Goal: Information Seeking & Learning: Learn about a topic

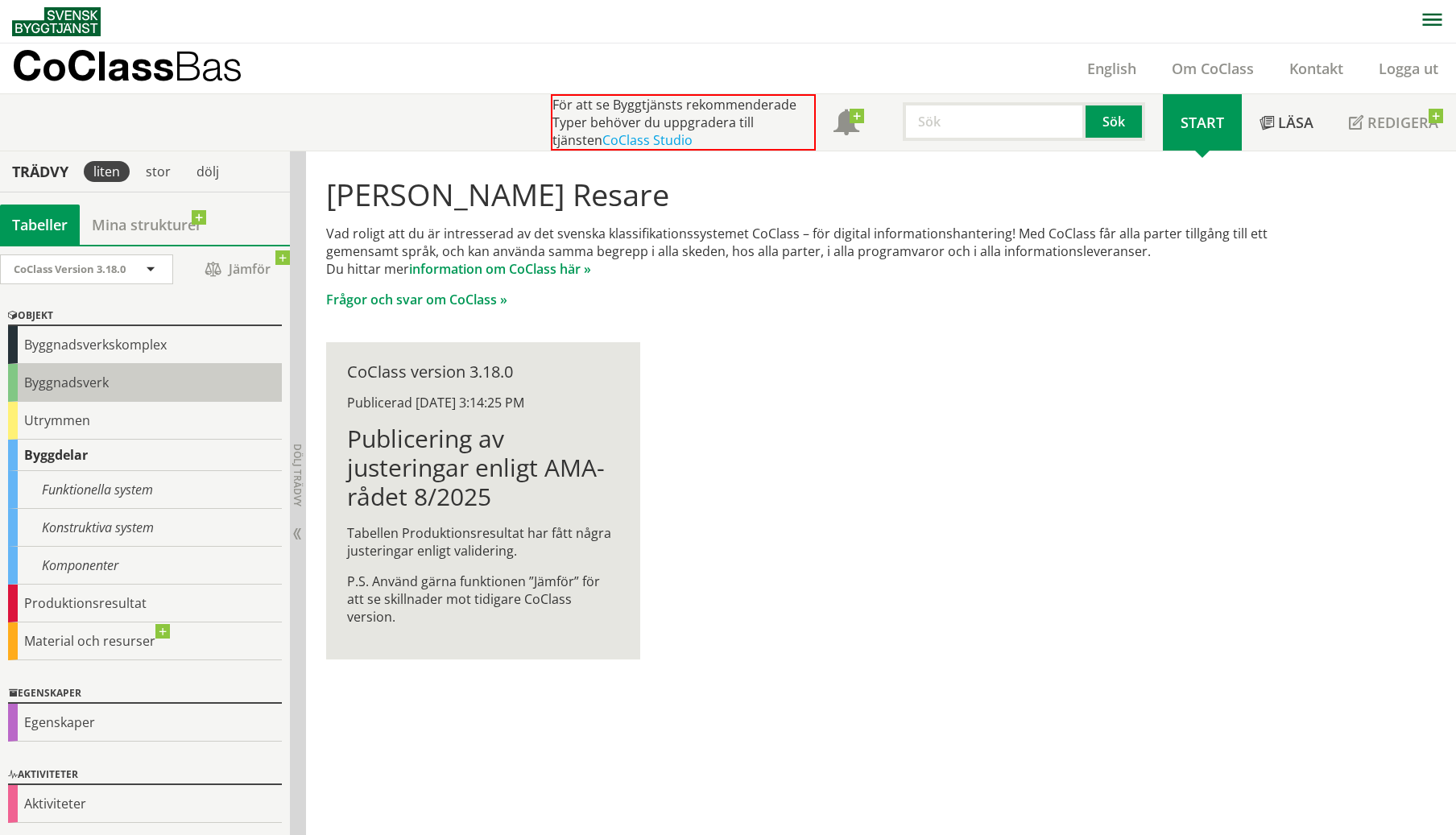
click at [129, 381] on div "Byggnadsverk" at bounding box center [144, 383] width 274 height 38
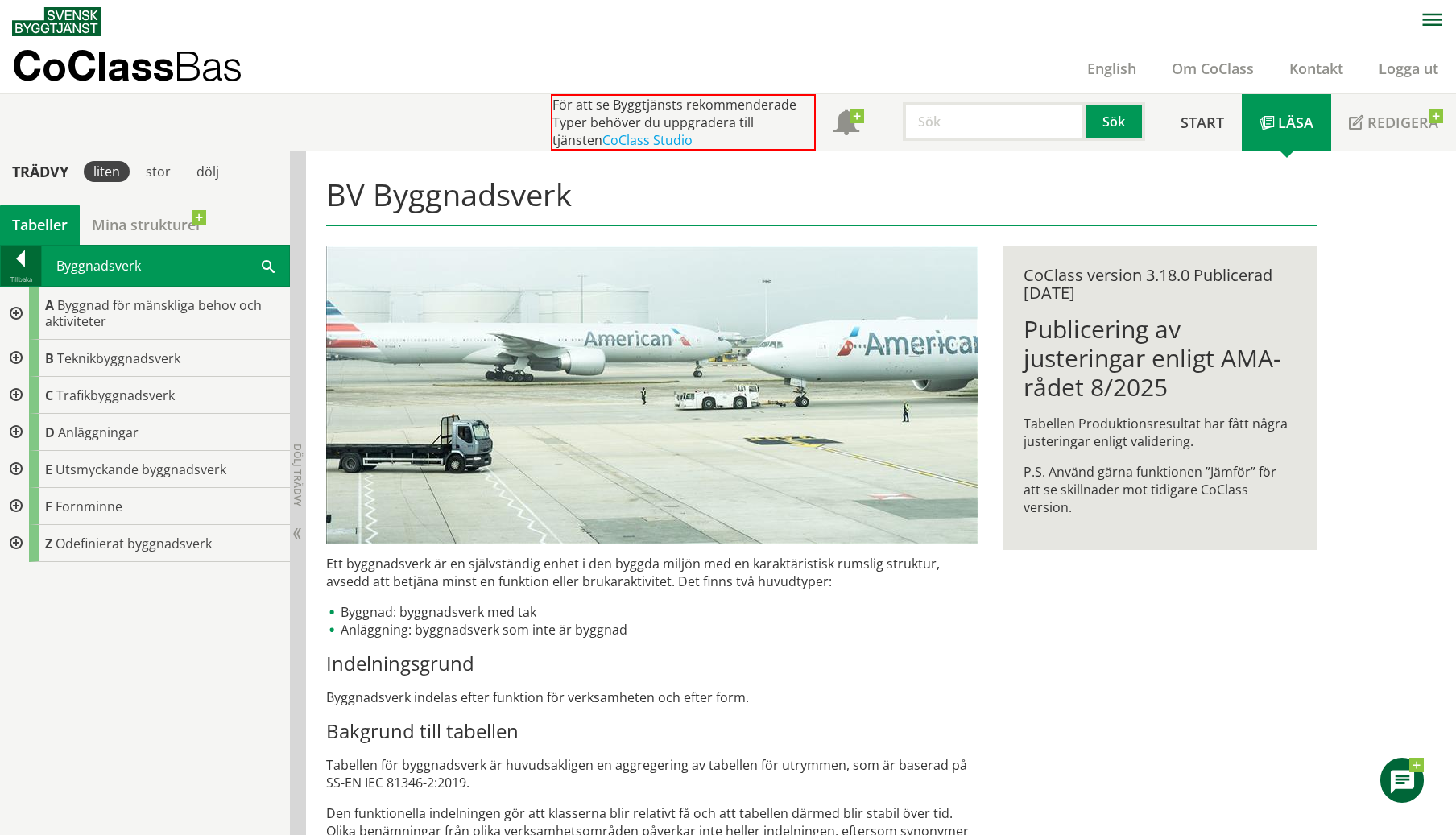
click at [16, 258] on div at bounding box center [21, 262] width 41 height 22
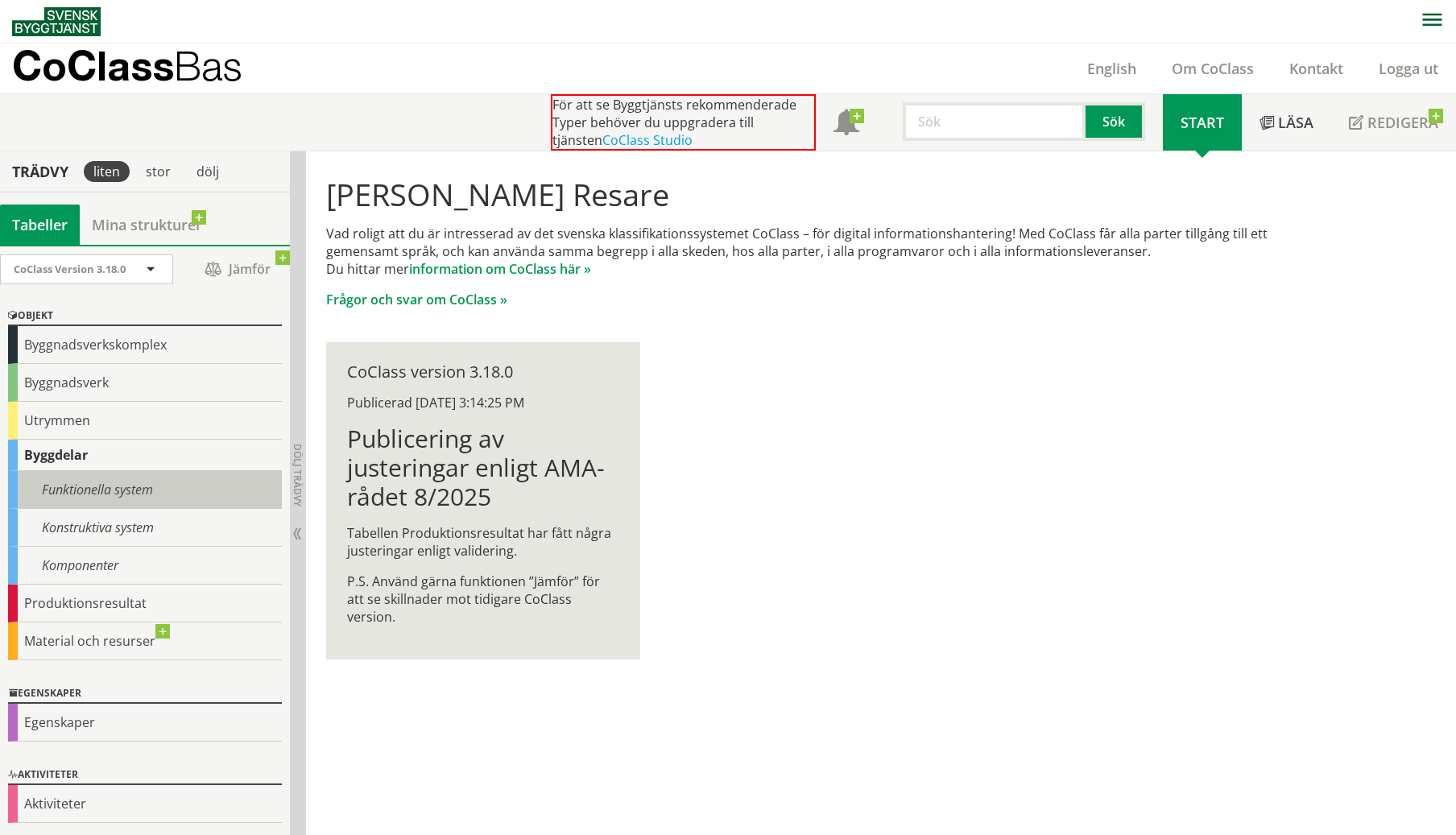
click at [136, 487] on div "Funktionella system" at bounding box center [144, 490] width 274 height 38
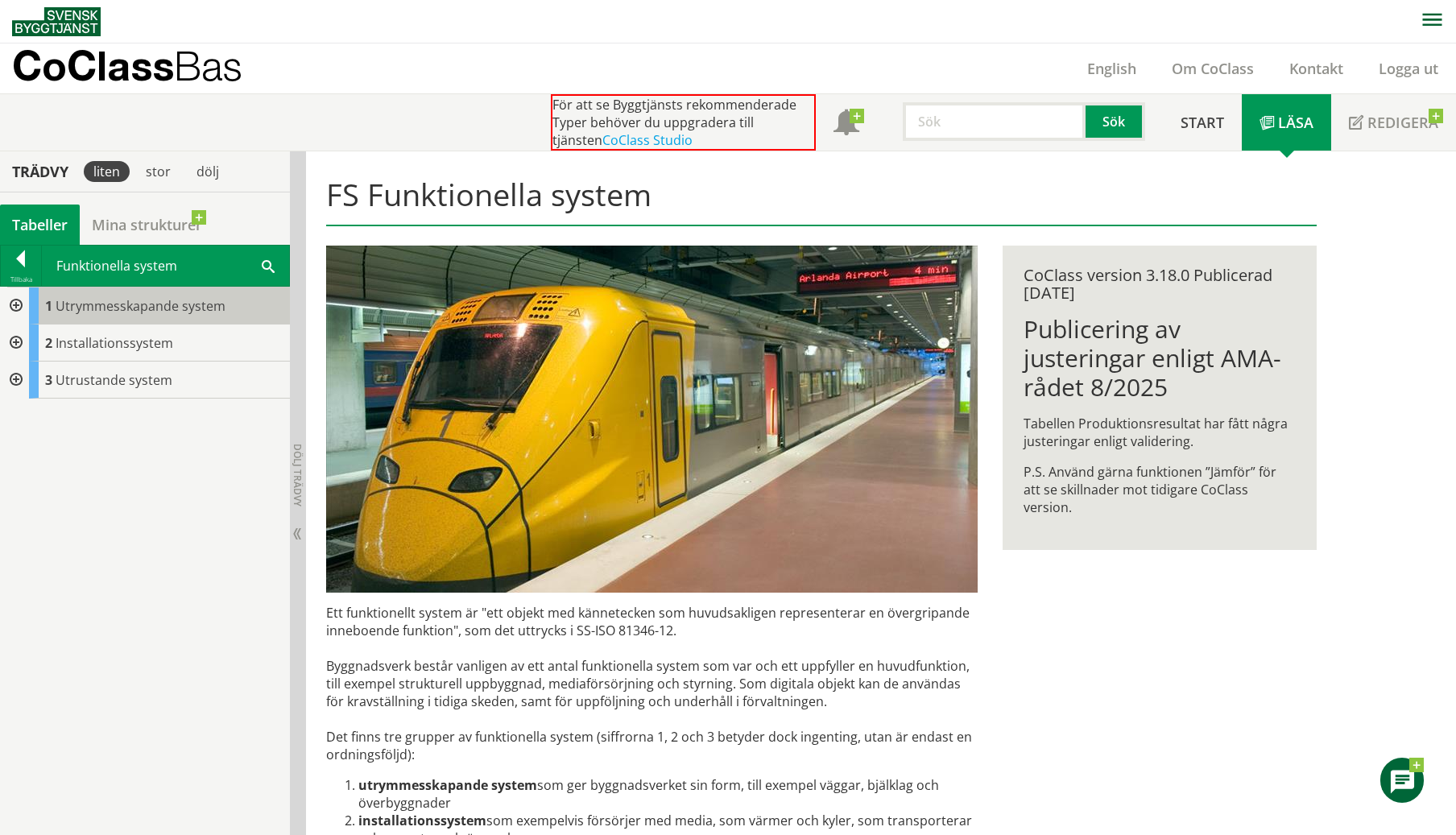
click at [158, 305] on span "Utrymmesskapande system" at bounding box center [140, 306] width 170 height 18
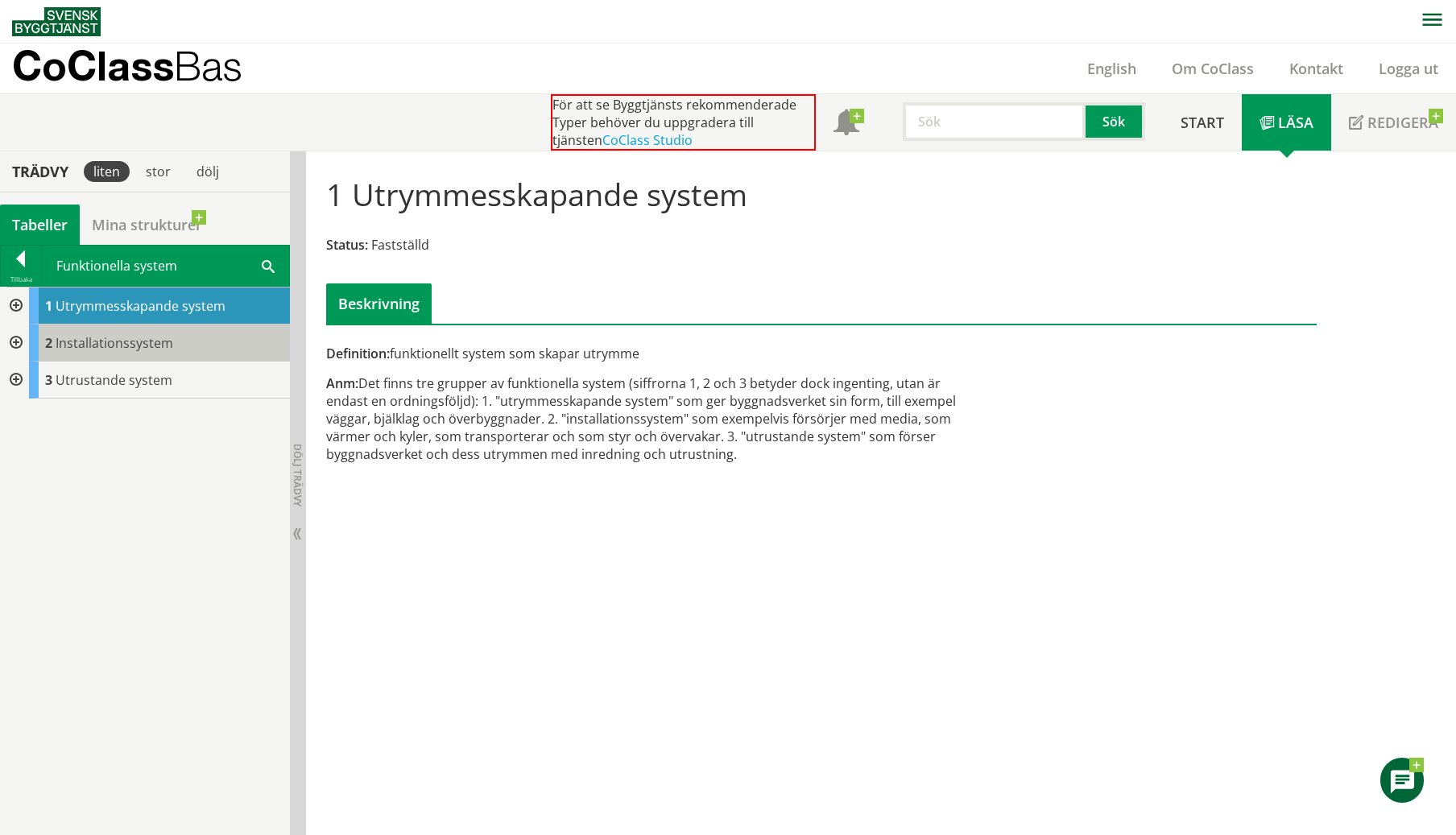
click at [141, 341] on span "Installationssystem" at bounding box center [114, 343] width 118 height 18
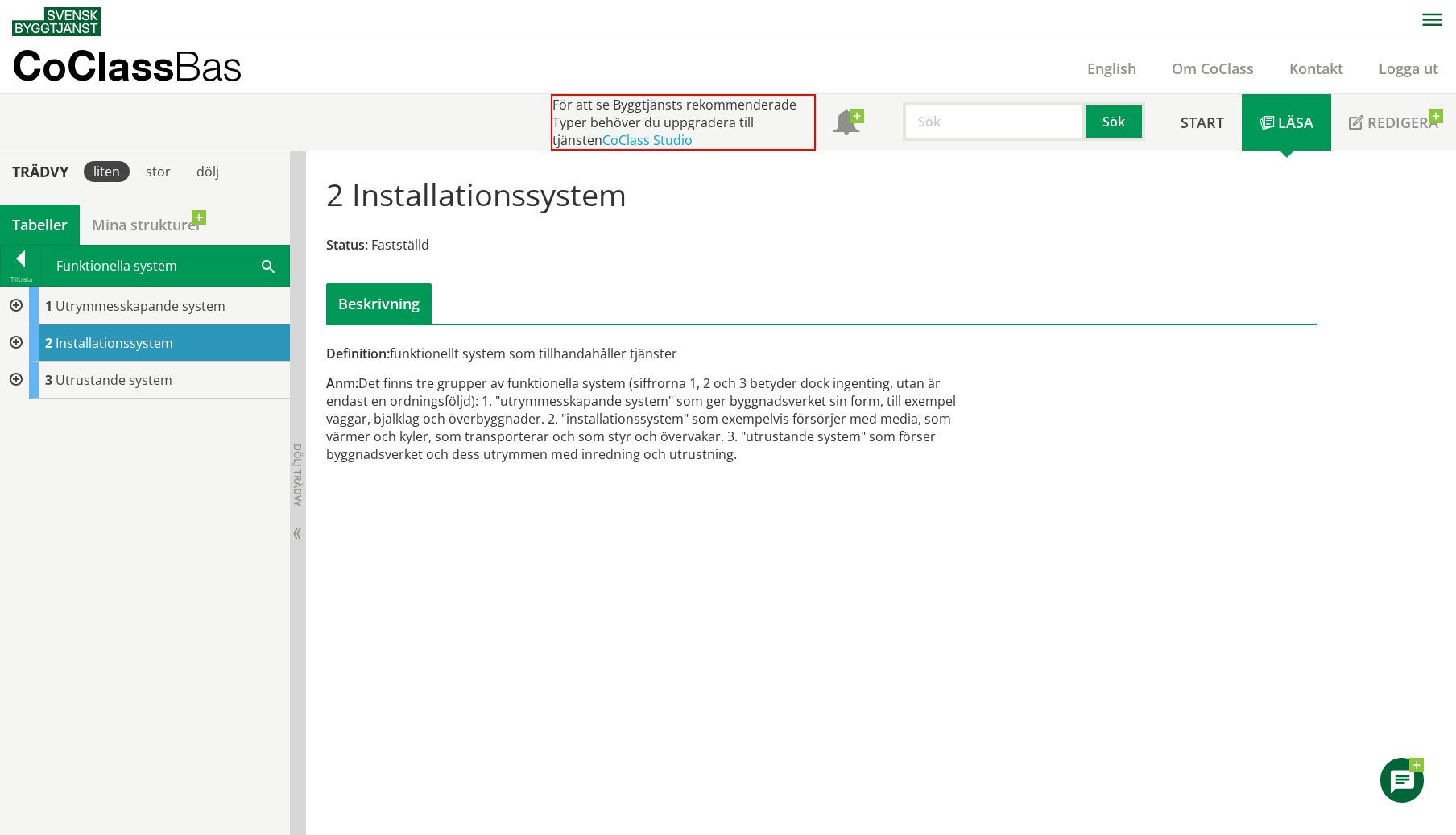
click at [18, 304] on div at bounding box center [15, 306] width 29 height 37
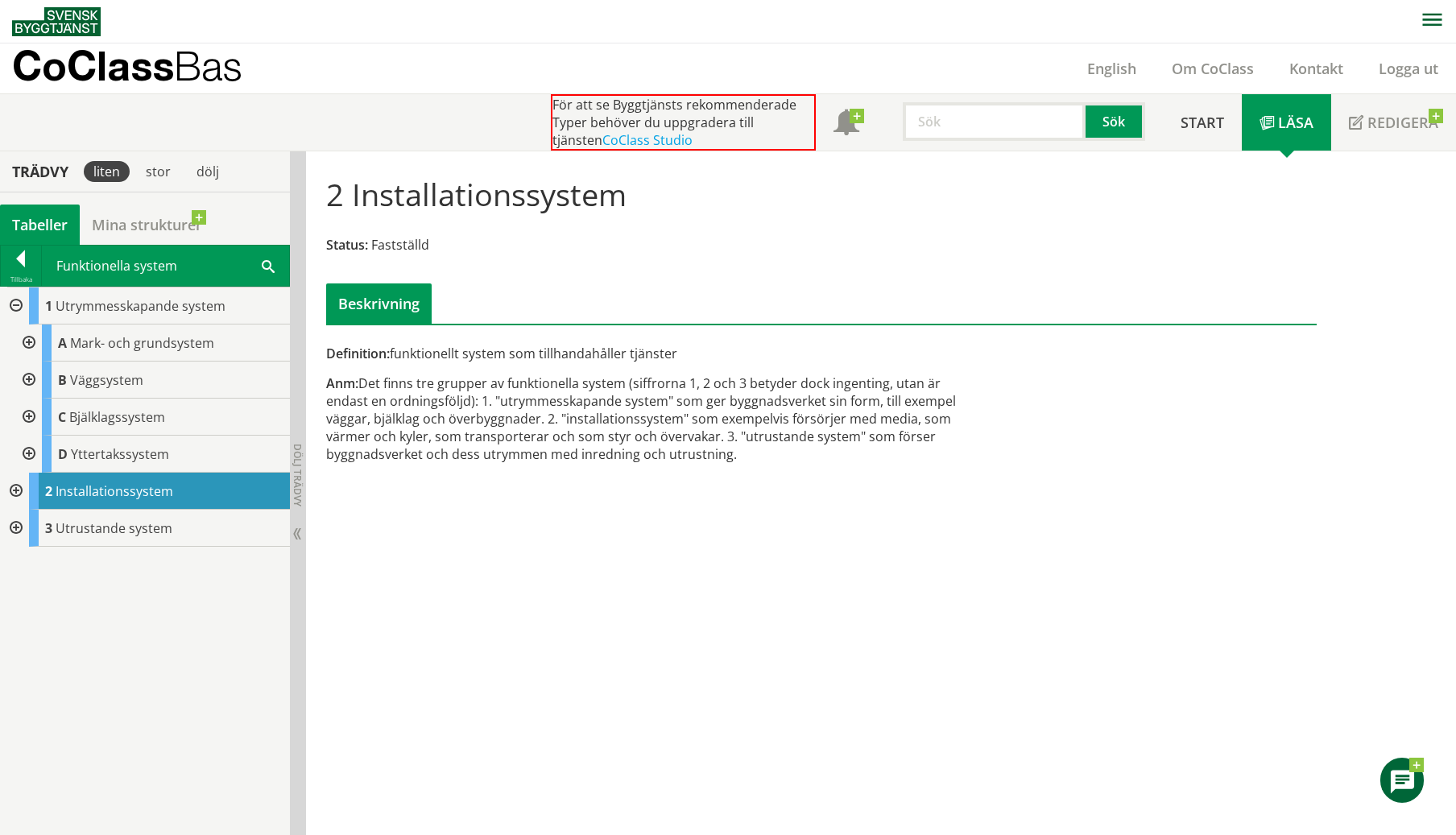
click at [16, 302] on div at bounding box center [15, 306] width 29 height 37
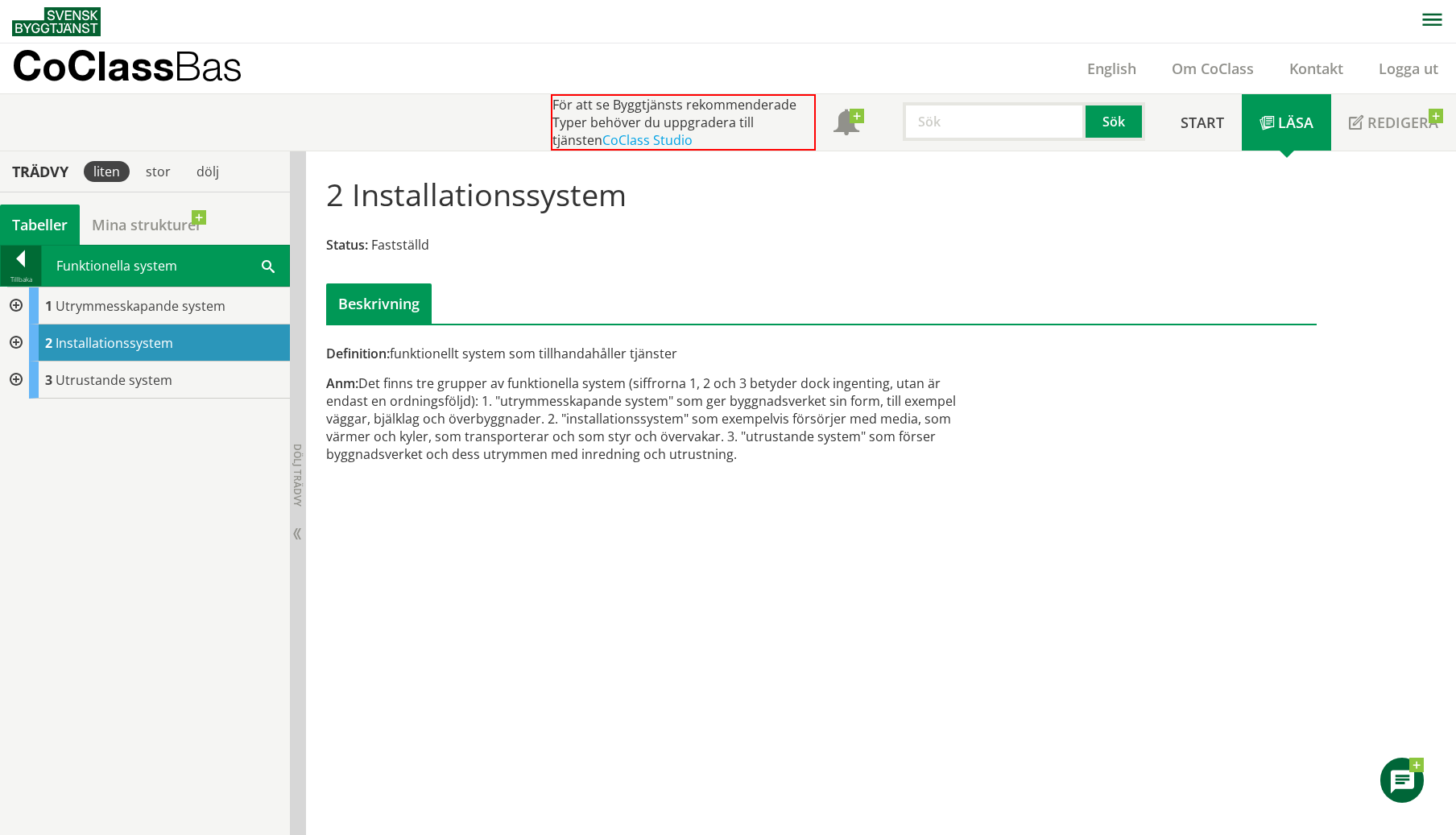
click at [22, 256] on div at bounding box center [21, 262] width 41 height 22
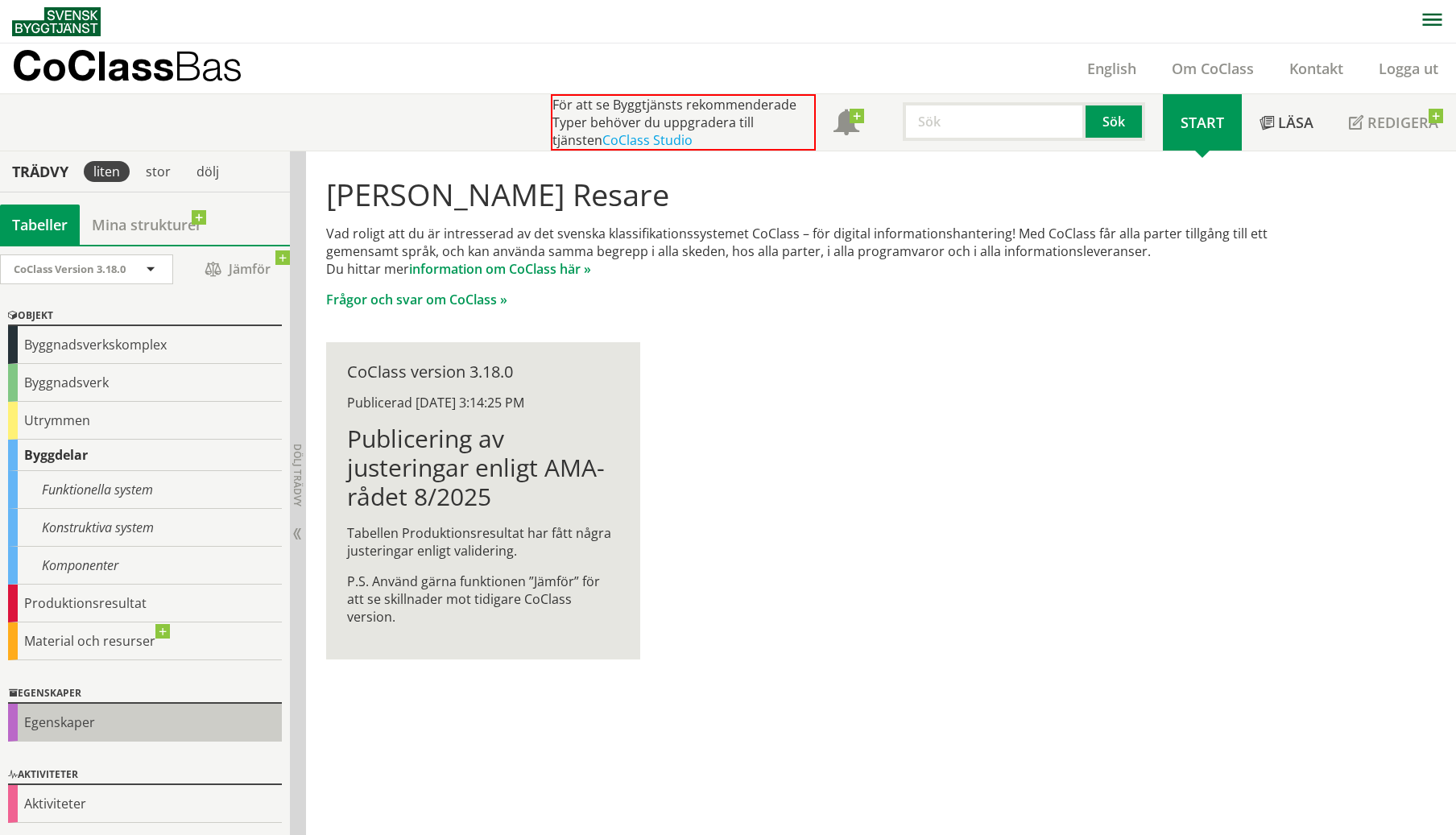
click at [77, 738] on div "Egenskaper" at bounding box center [144, 723] width 274 height 38
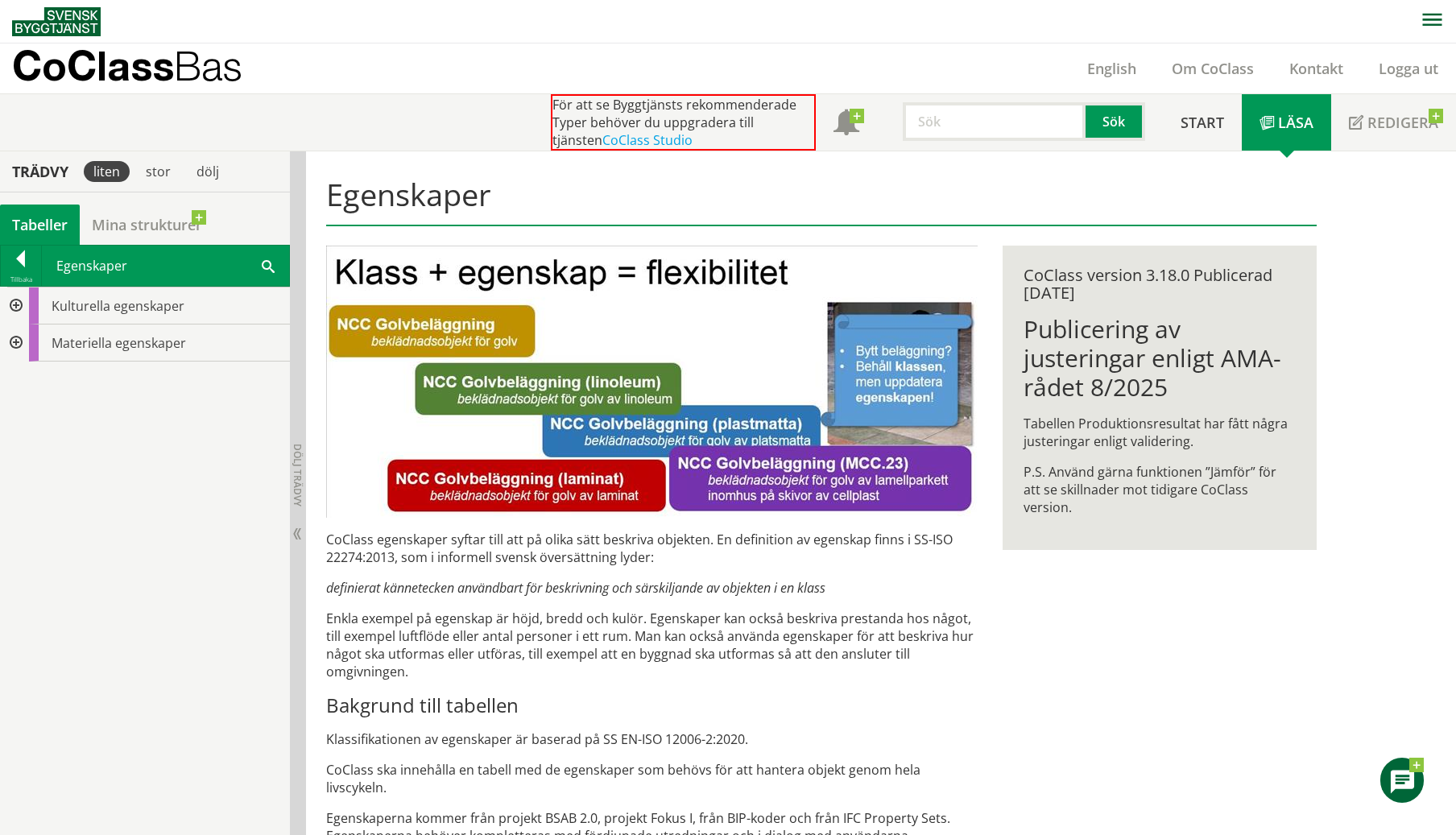
click at [12, 341] on div at bounding box center [15, 343] width 29 height 37
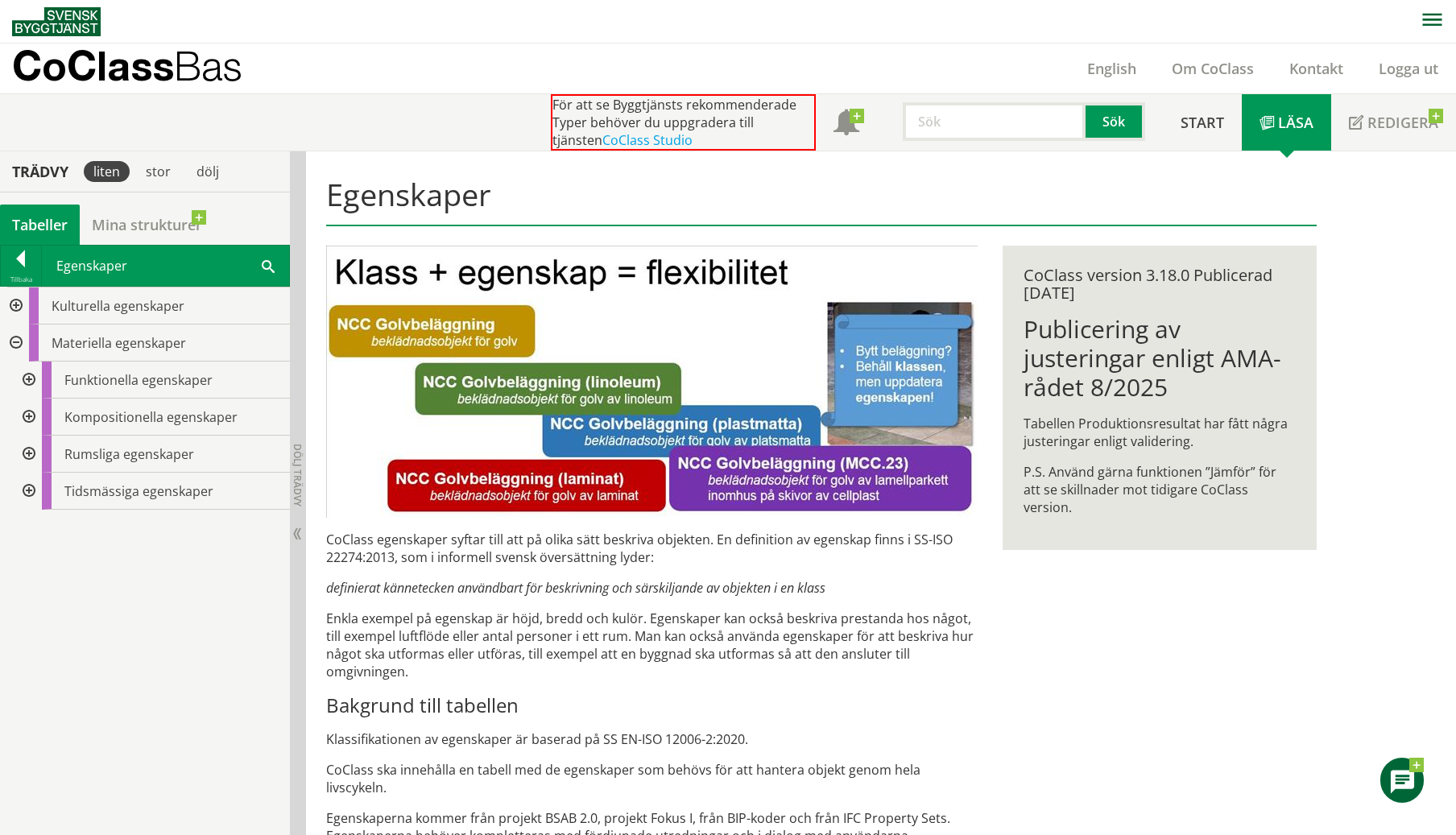
click at [29, 379] on div at bounding box center [28, 379] width 29 height 37
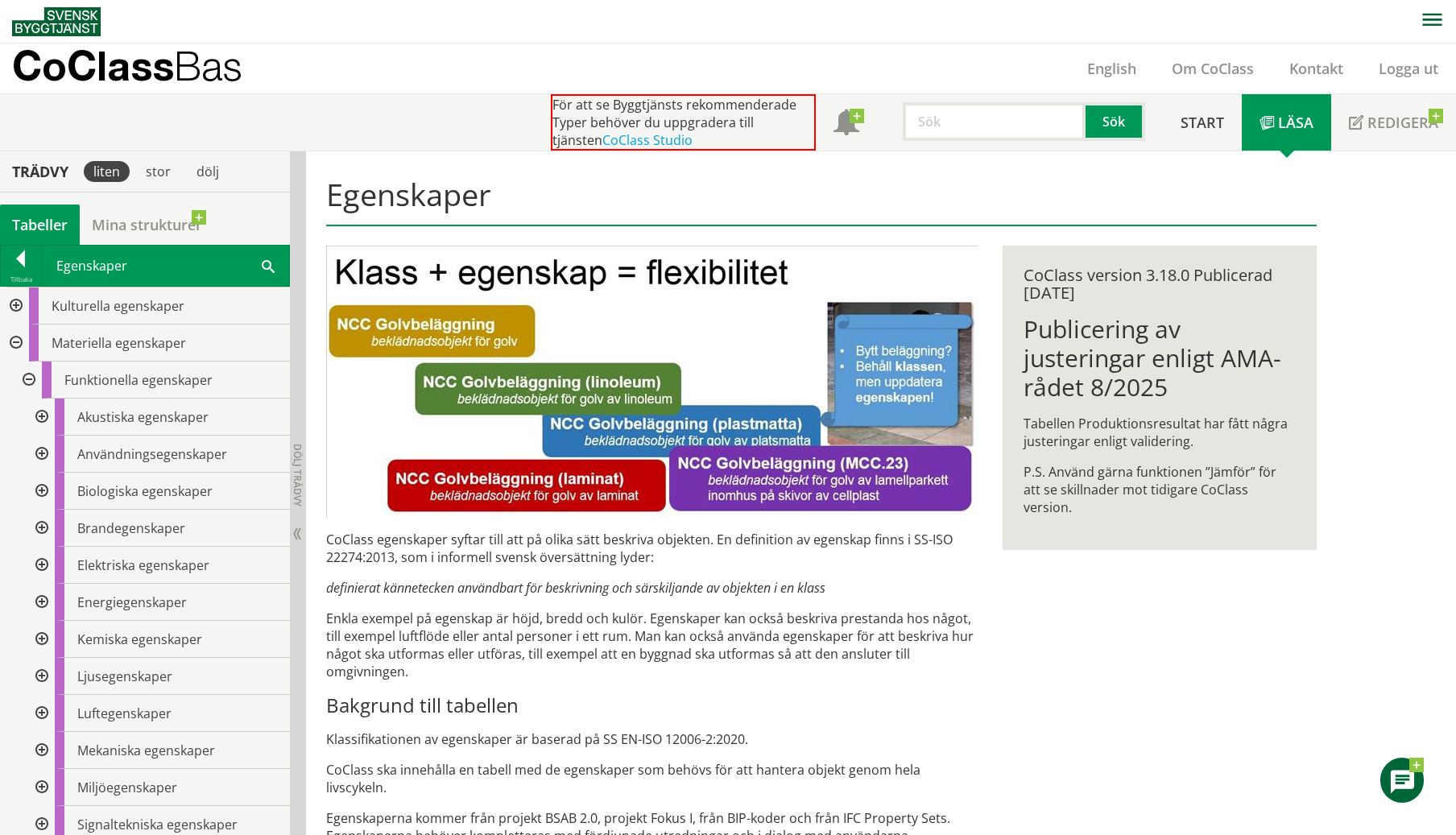
click at [42, 414] on div at bounding box center [41, 417] width 29 height 37
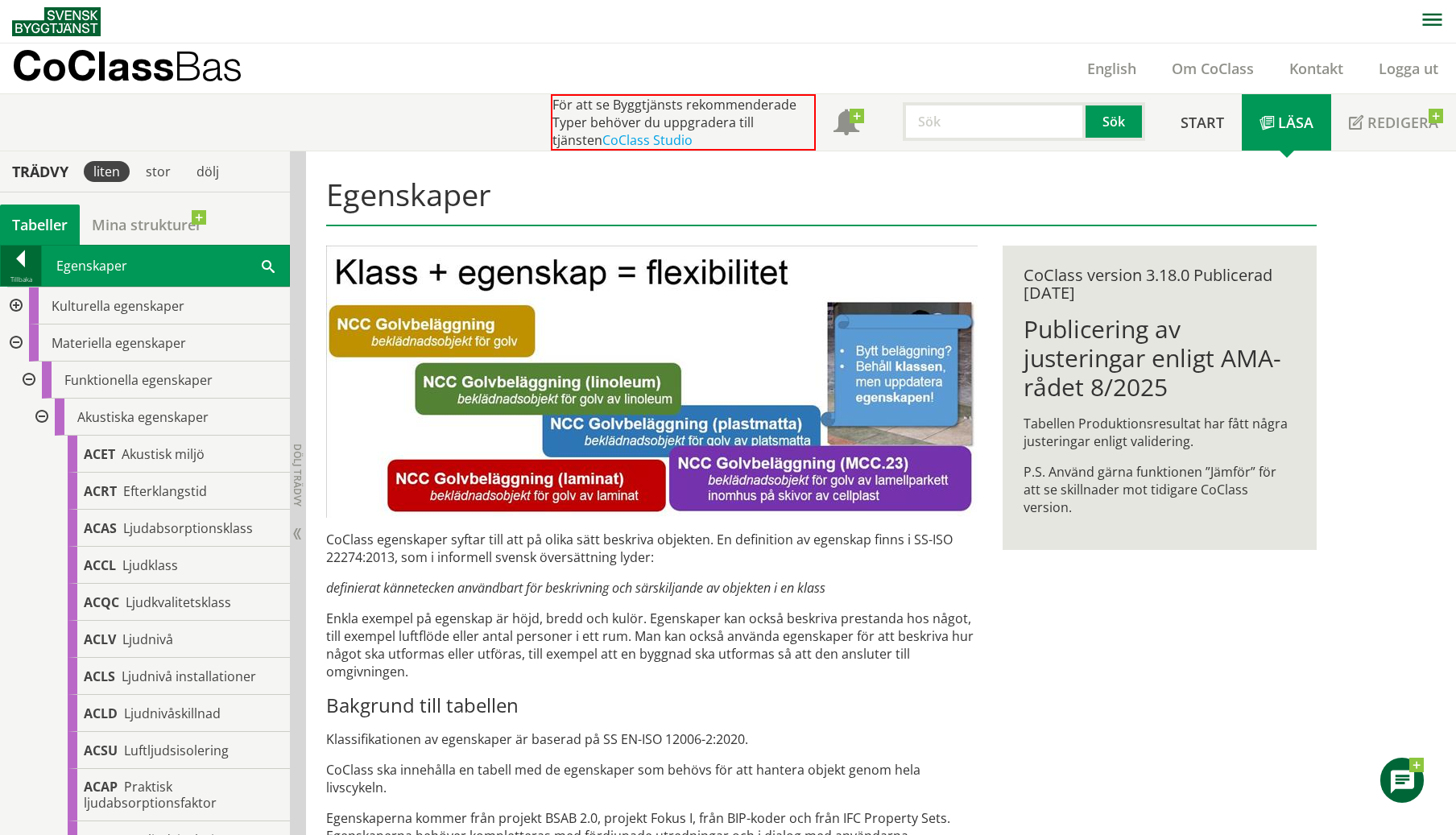
click at [20, 257] on div at bounding box center [21, 262] width 41 height 22
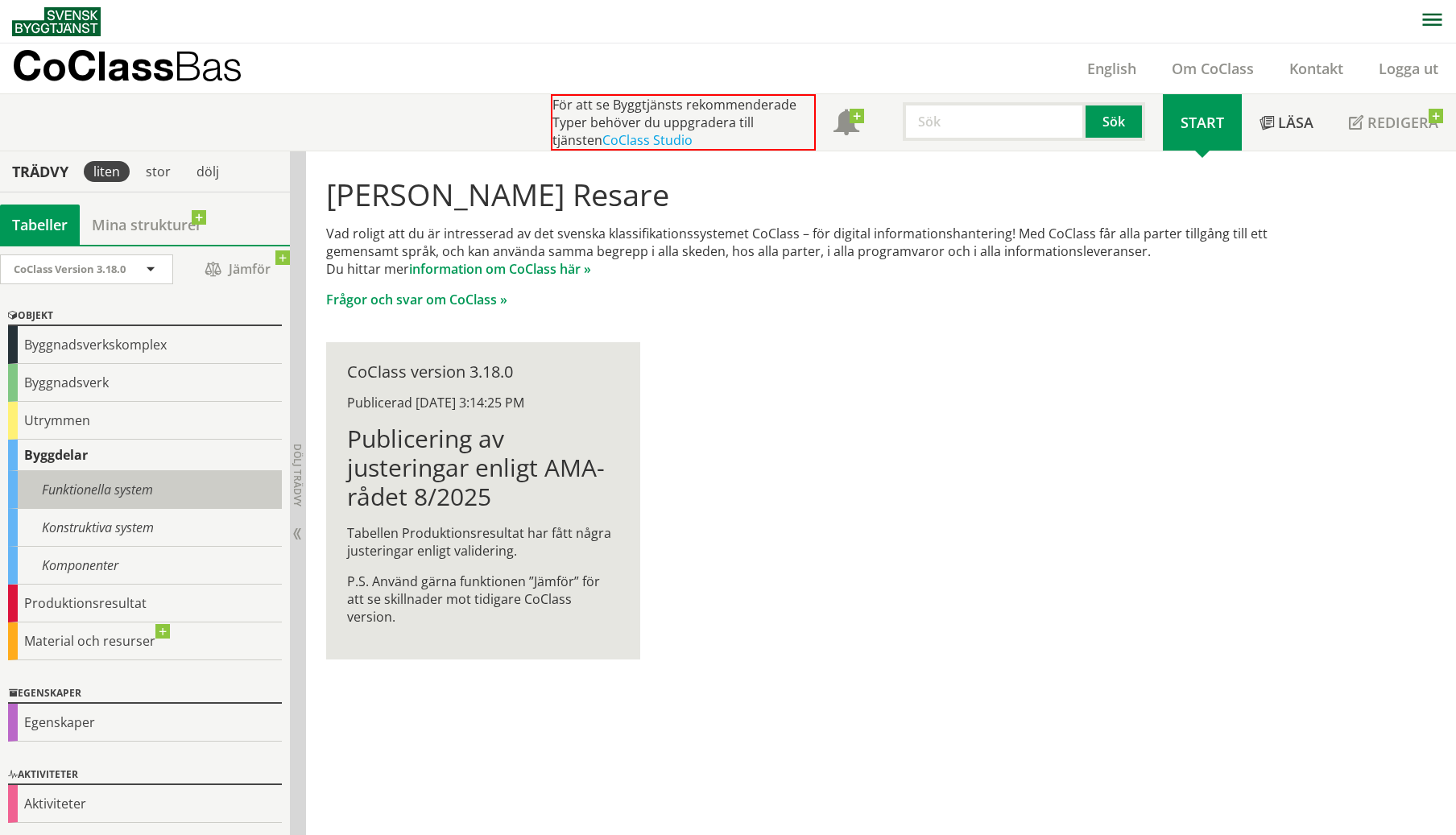
click at [129, 489] on div "Funktionella system" at bounding box center [144, 490] width 274 height 38
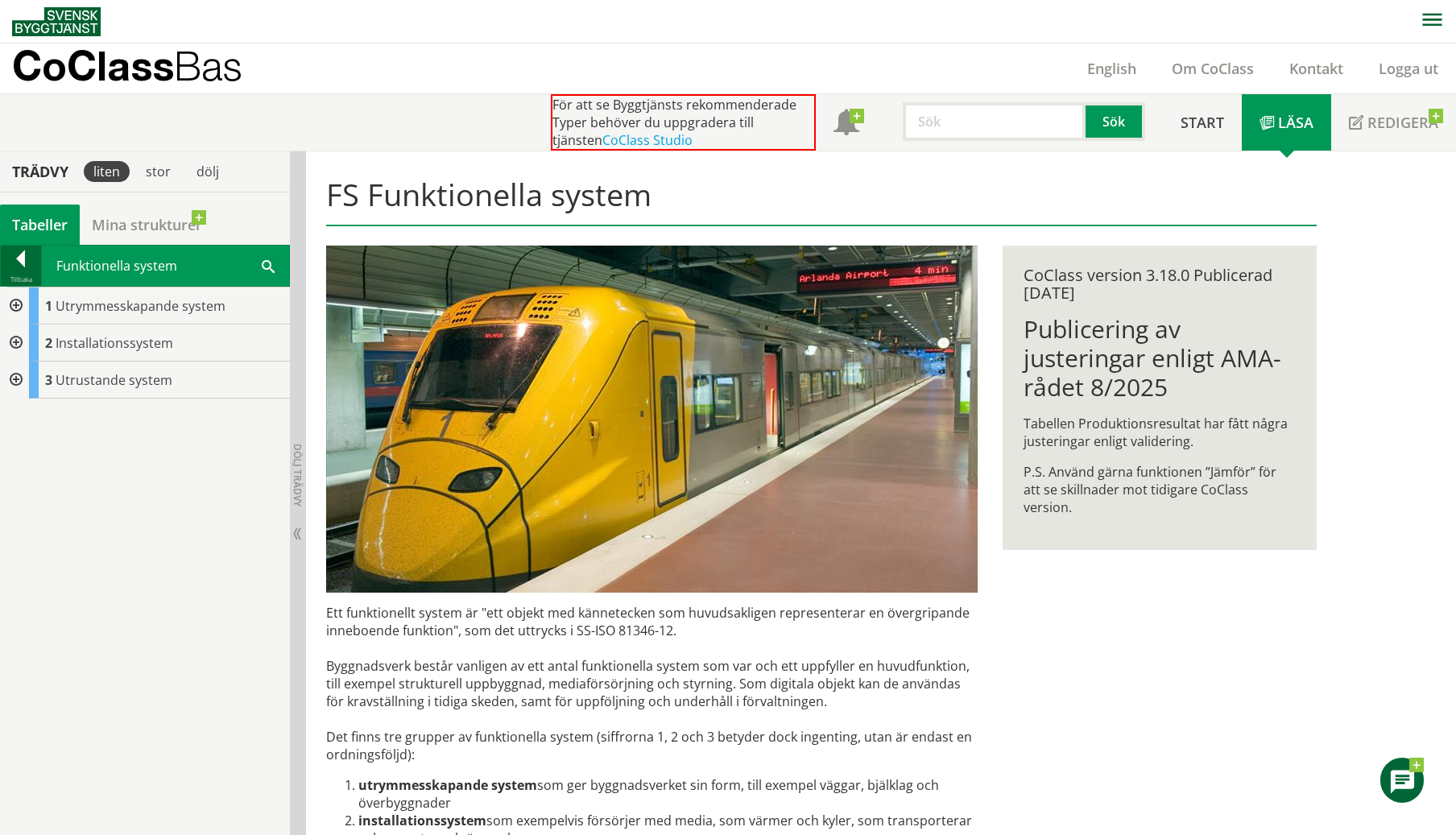
click at [28, 261] on div at bounding box center [21, 262] width 41 height 22
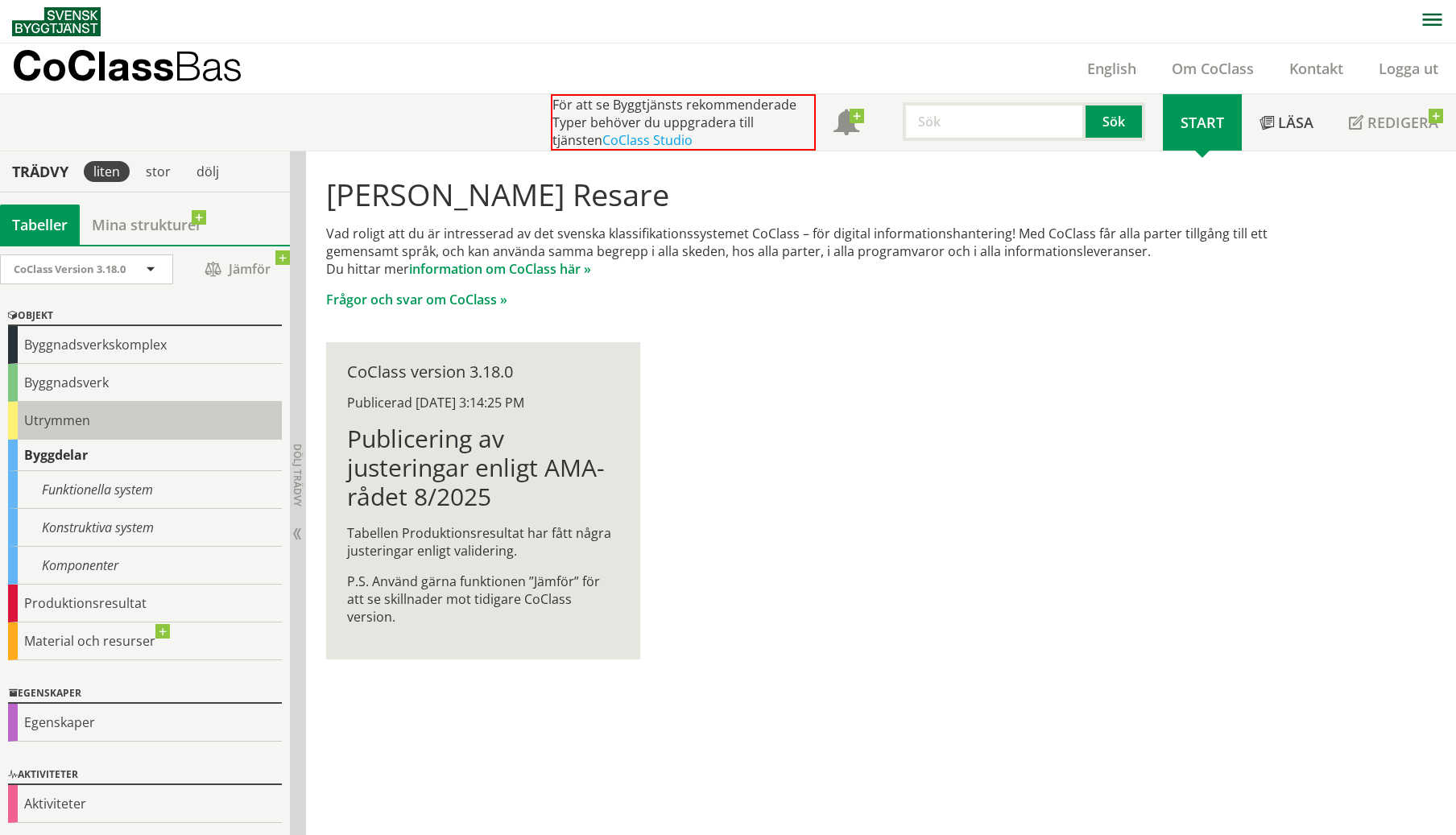
click at [162, 420] on div "Utrymmen" at bounding box center [144, 421] width 274 height 38
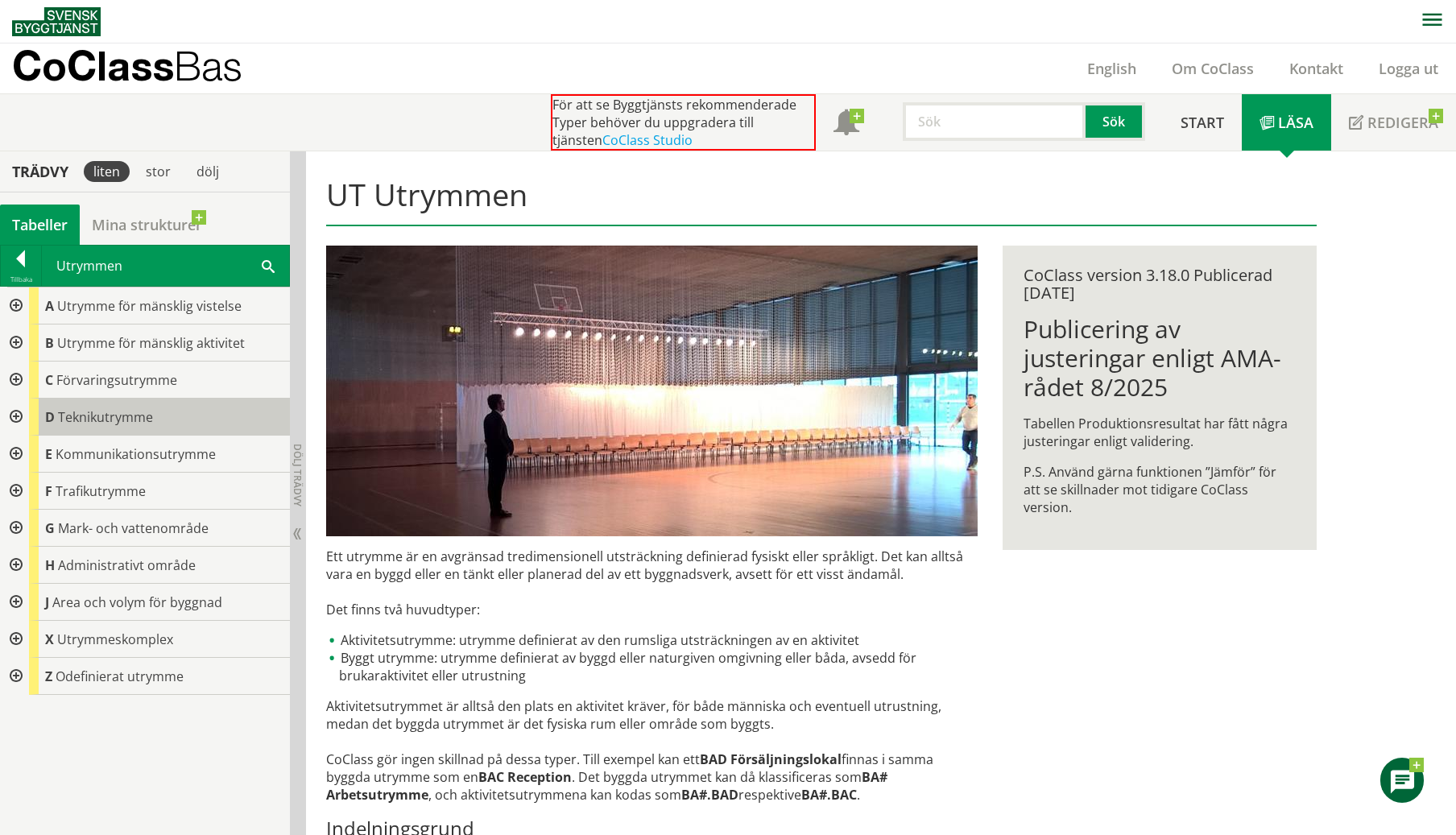
click at [193, 415] on div "D Teknikutrymme" at bounding box center [160, 417] width 261 height 37
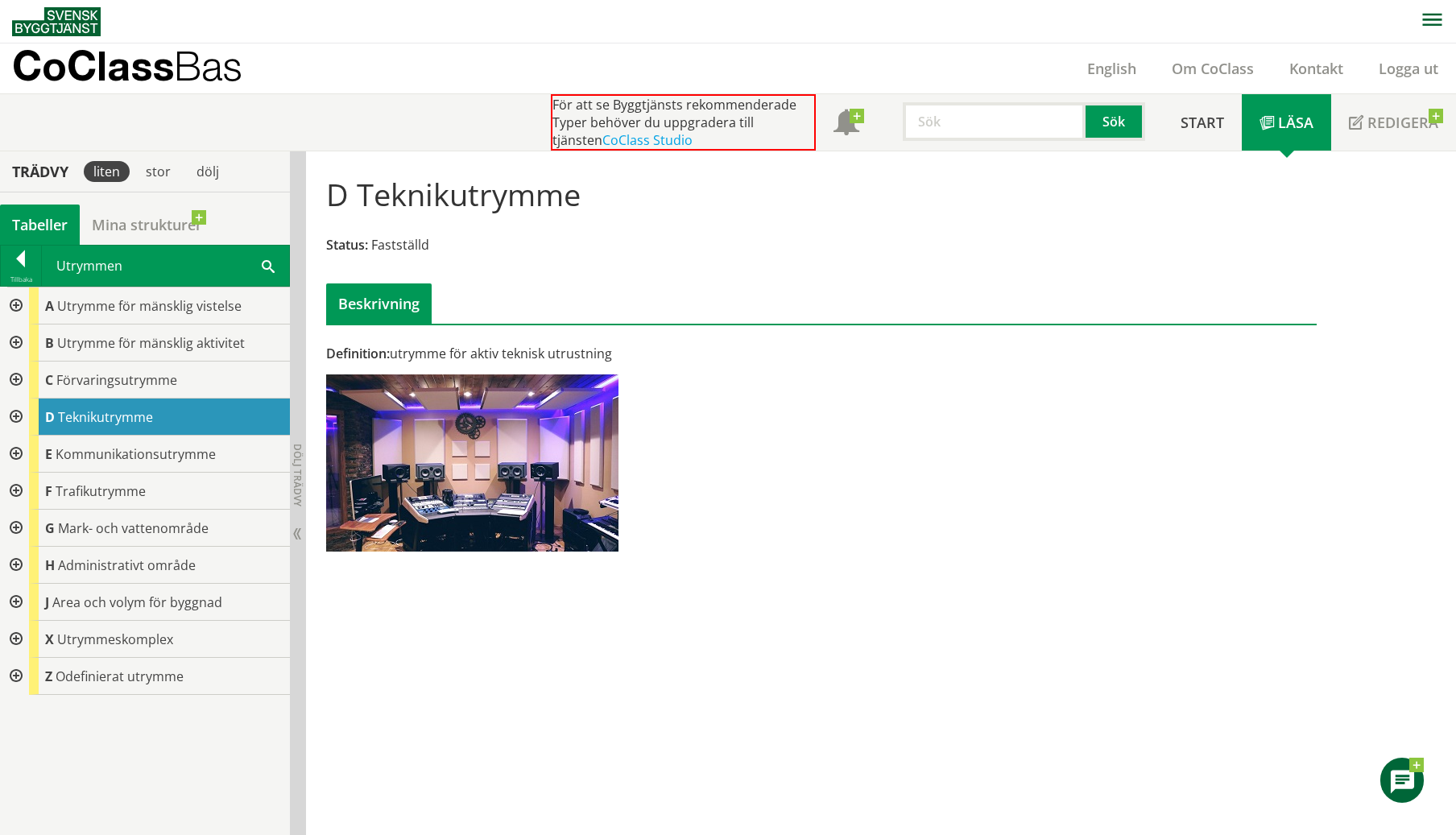
click at [13, 417] on div at bounding box center [15, 417] width 29 height 37
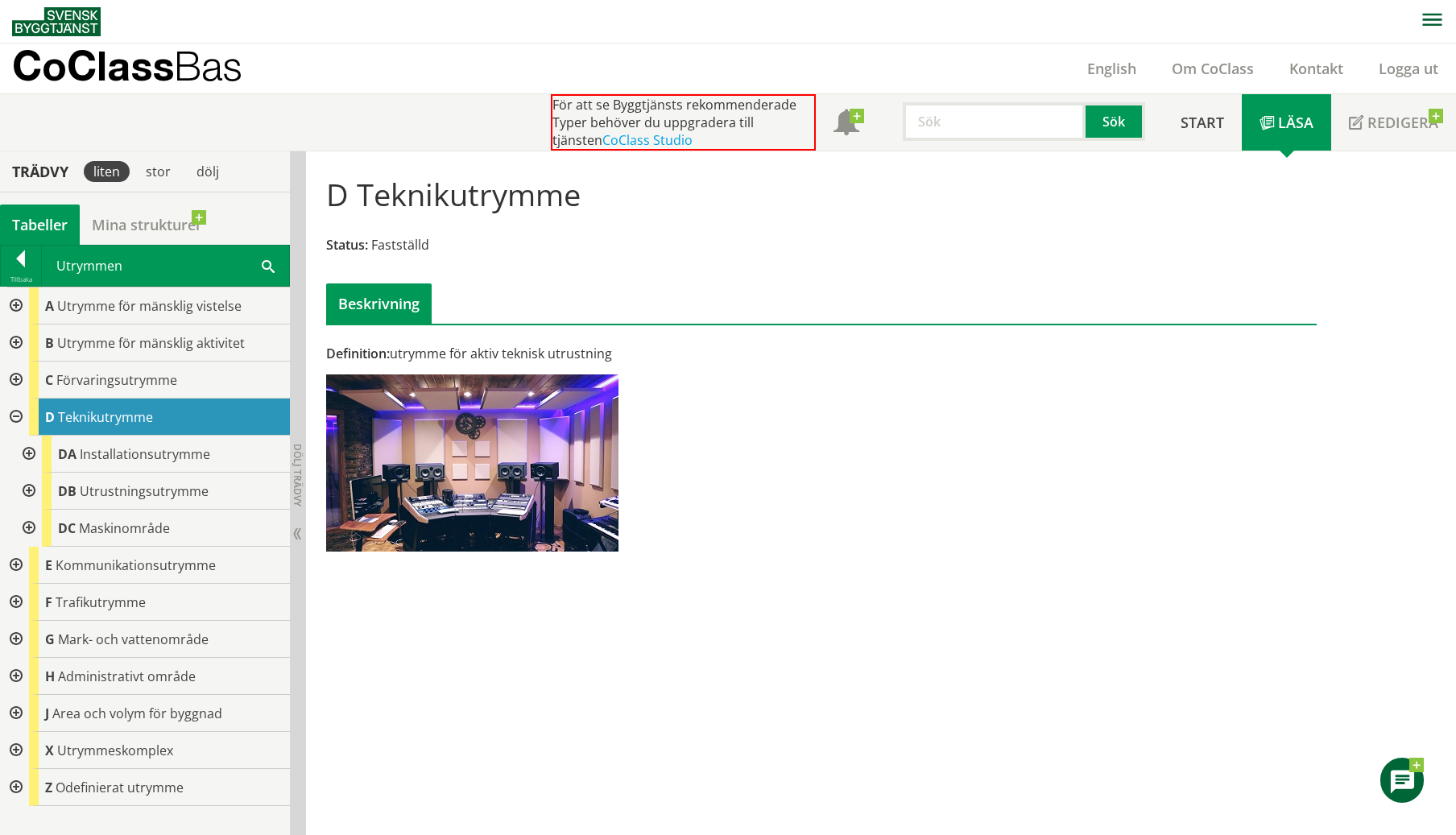
click at [29, 454] on div at bounding box center [28, 454] width 29 height 37
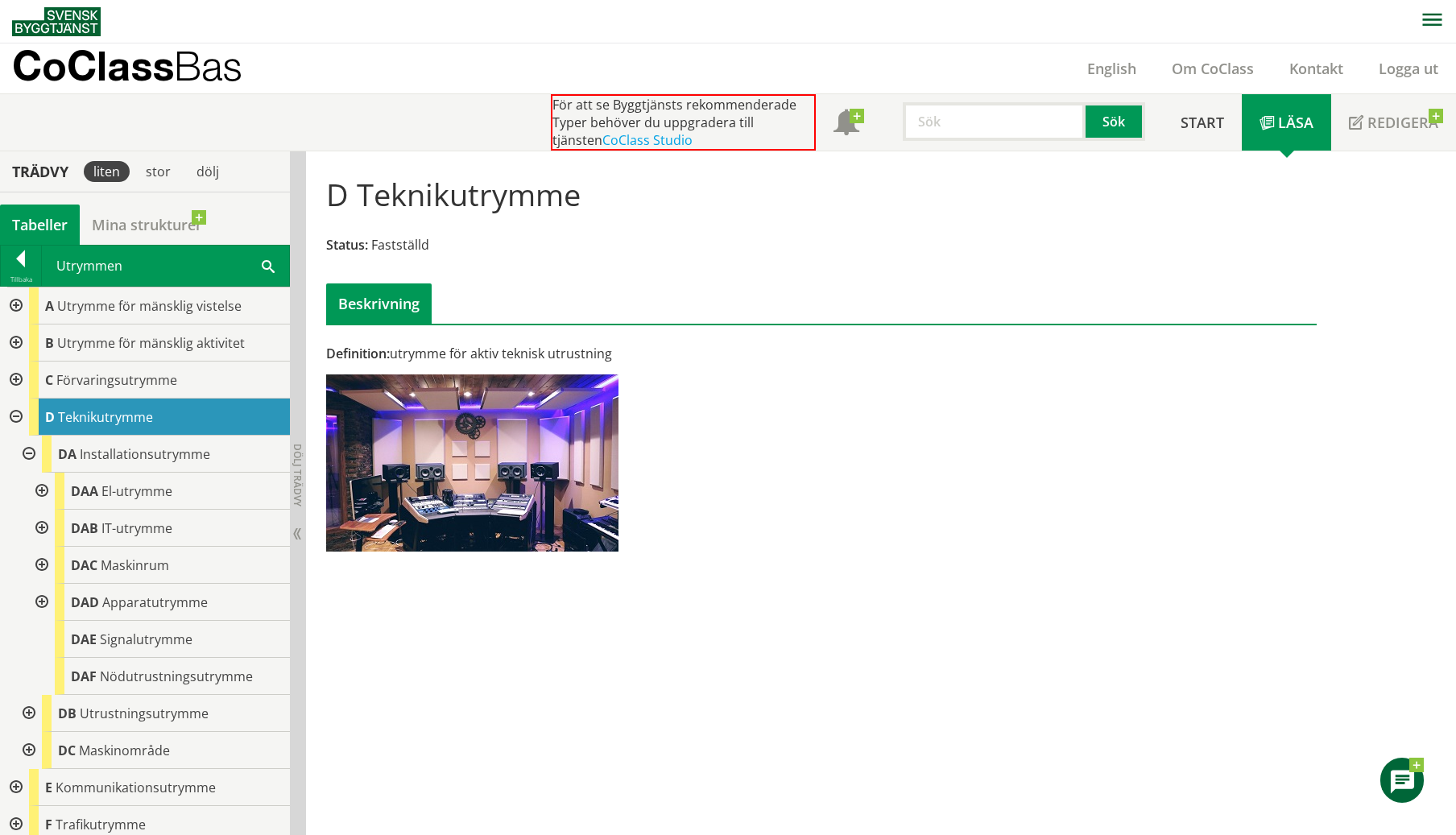
click at [12, 416] on div at bounding box center [15, 417] width 29 height 37
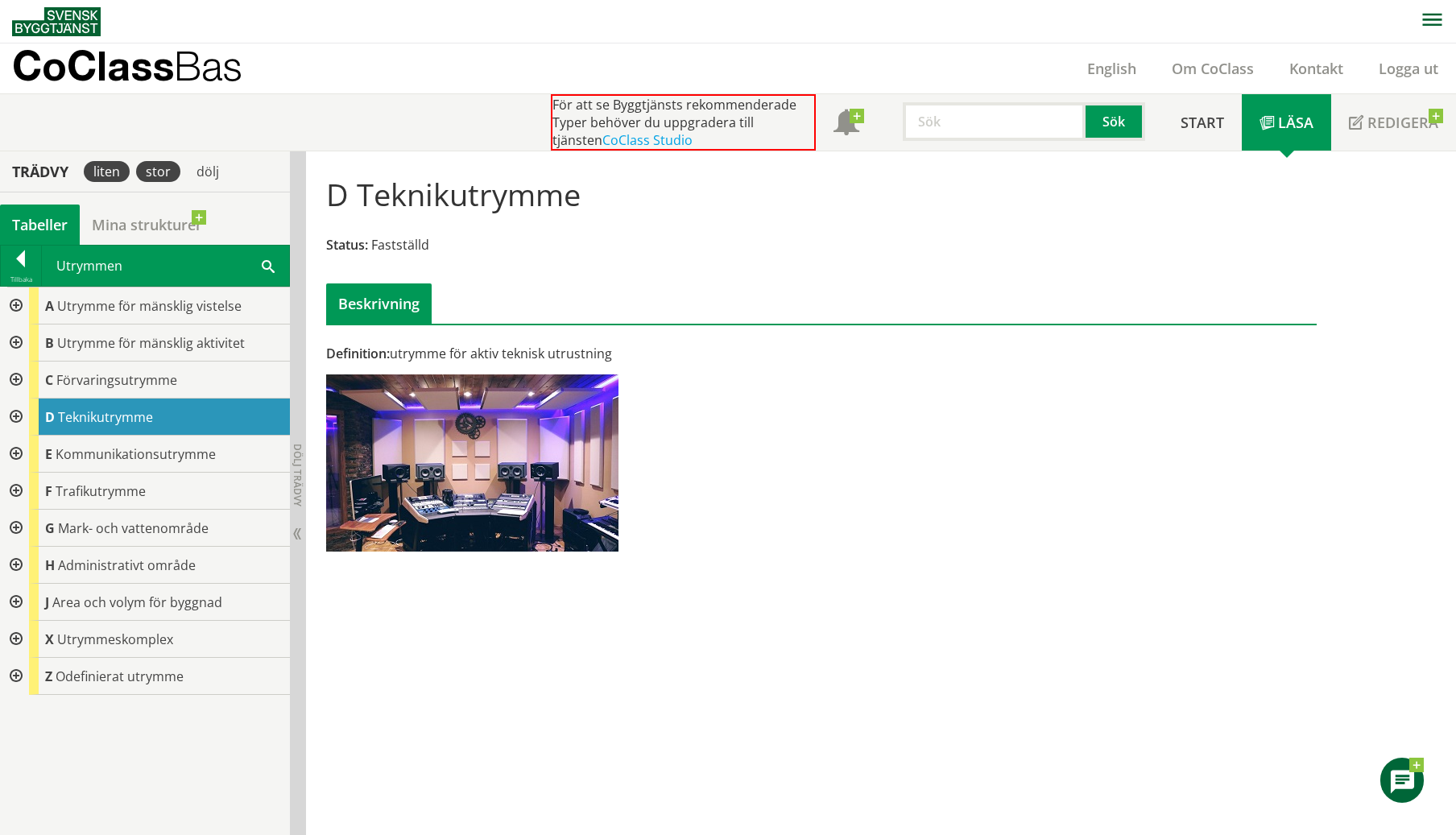
click at [143, 174] on div "stor" at bounding box center [157, 171] width 44 height 21
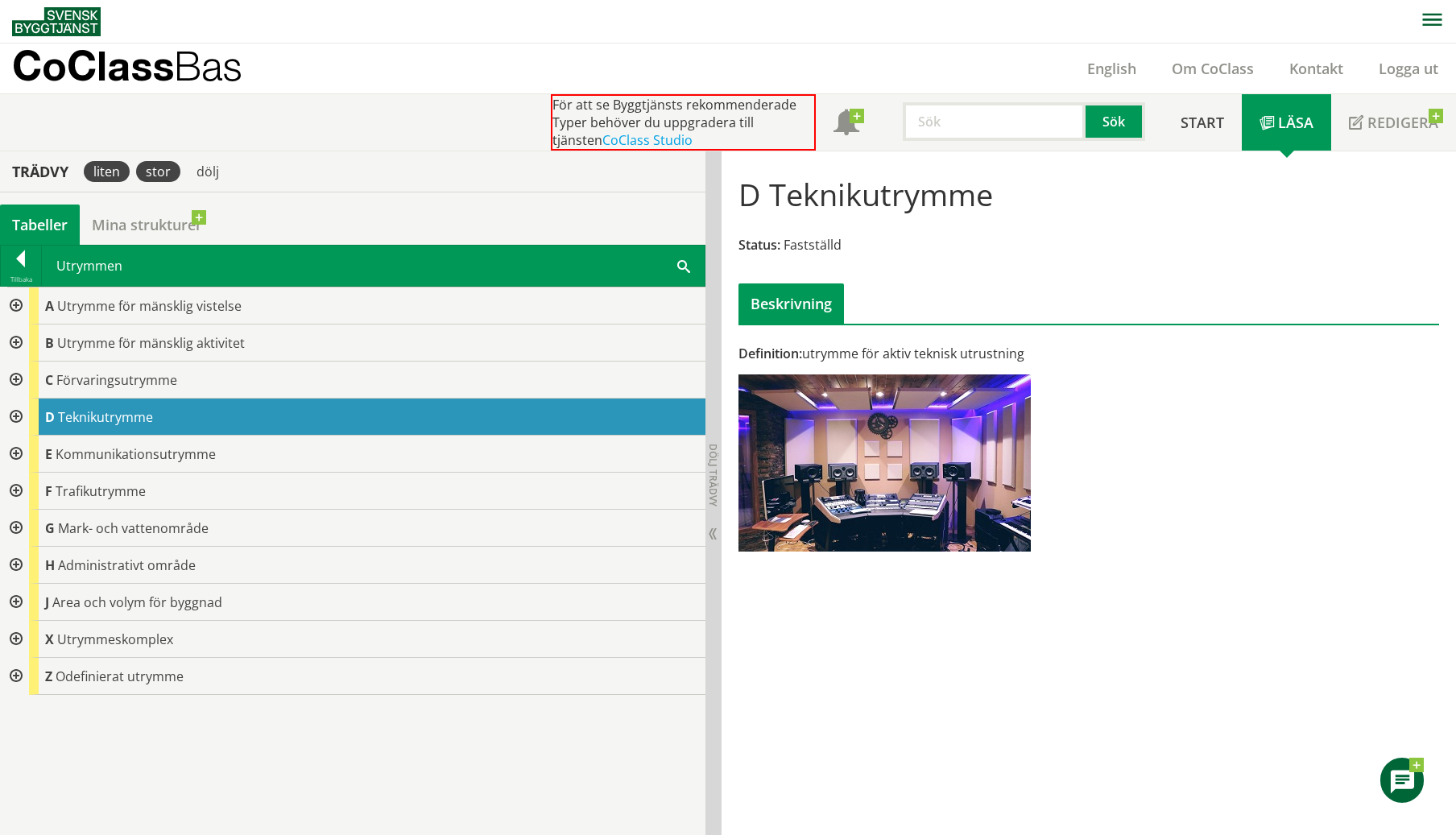
click at [110, 176] on div "liten" at bounding box center [106, 171] width 46 height 21
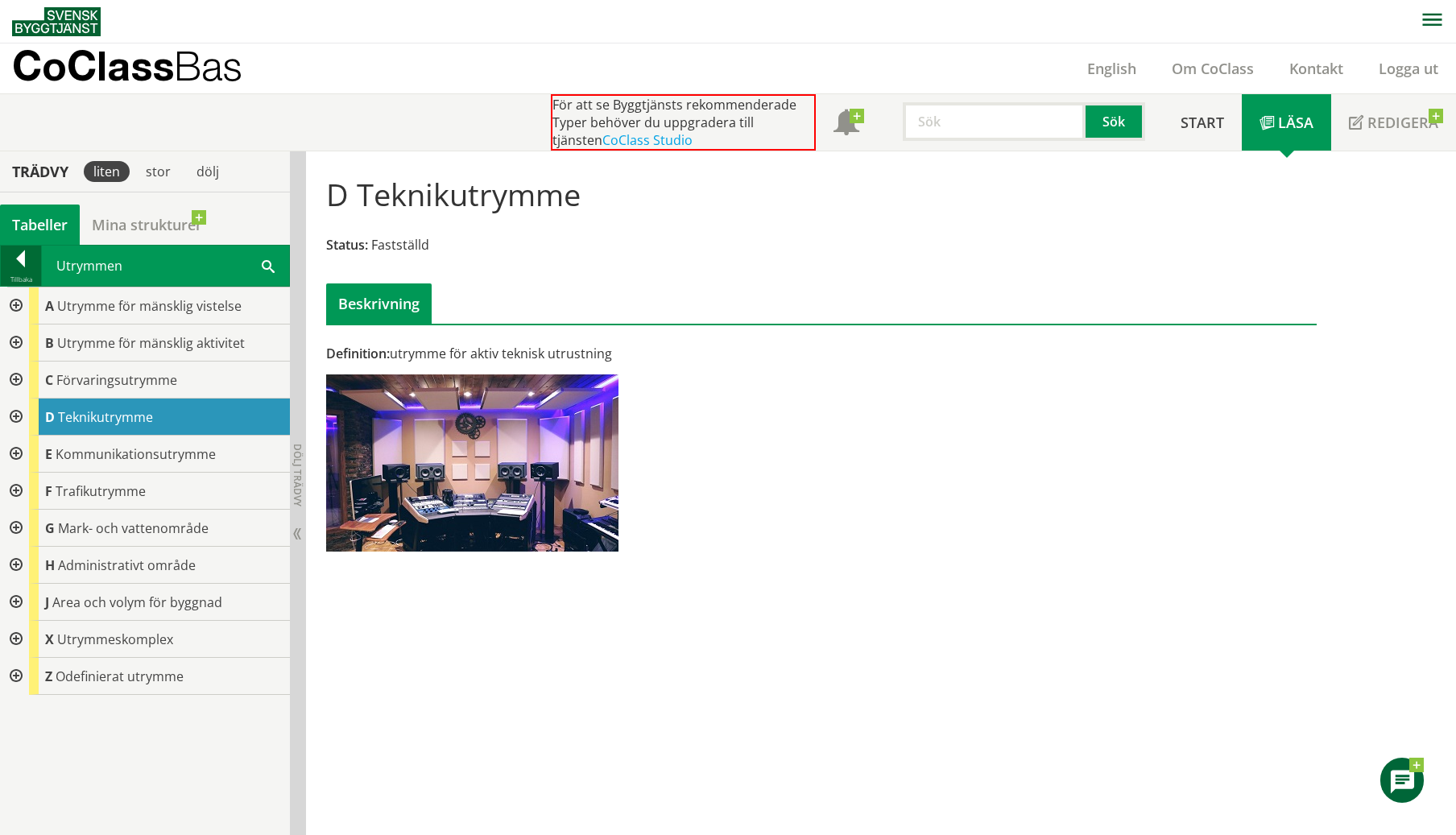
click at [25, 254] on div at bounding box center [21, 262] width 41 height 22
